Goal: Transaction & Acquisition: Purchase product/service

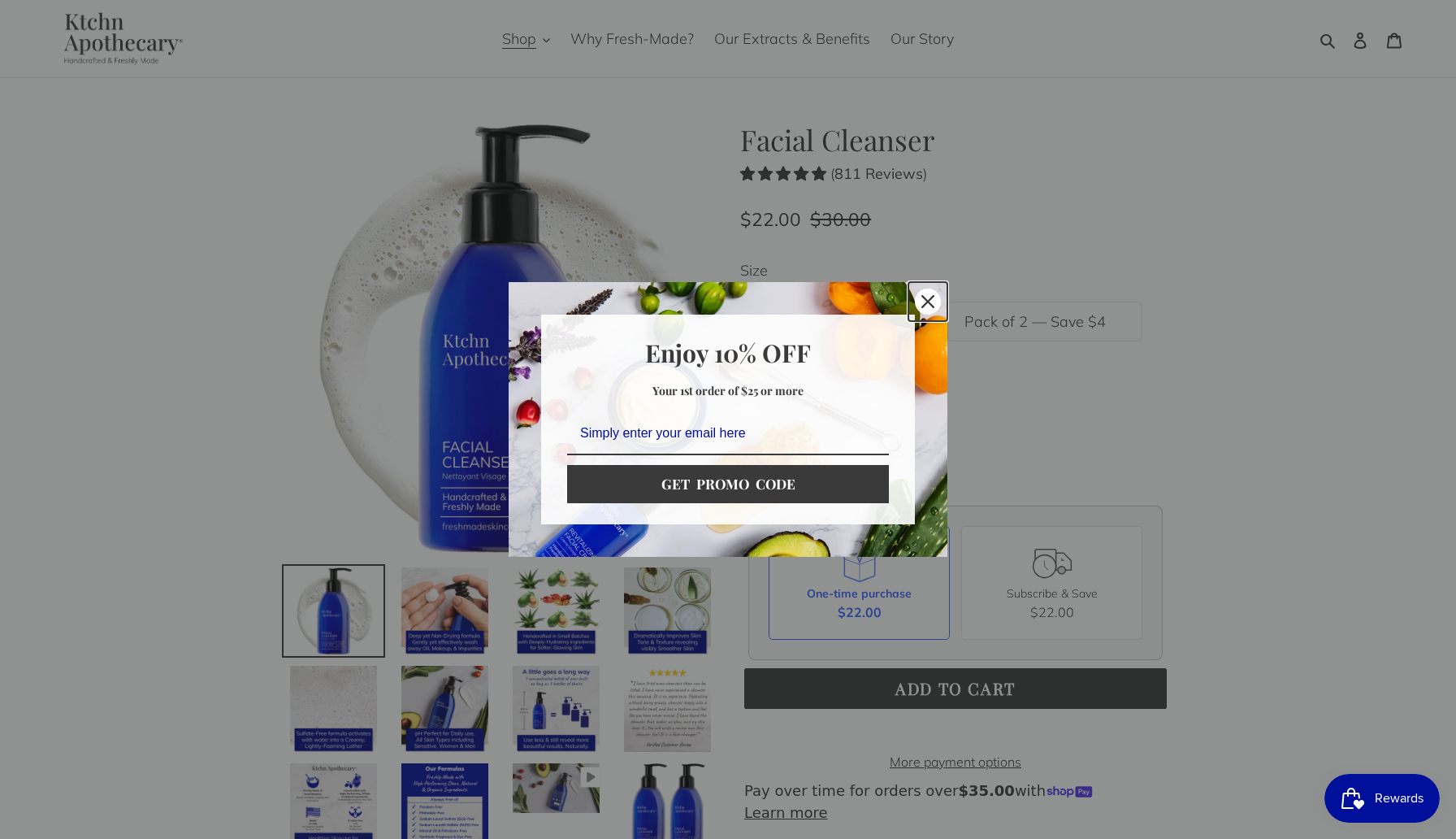
click at [928, 302] on icon "close icon" at bounding box center [928, 302] width 13 height 13
